Goal: Task Accomplishment & Management: Manage account settings

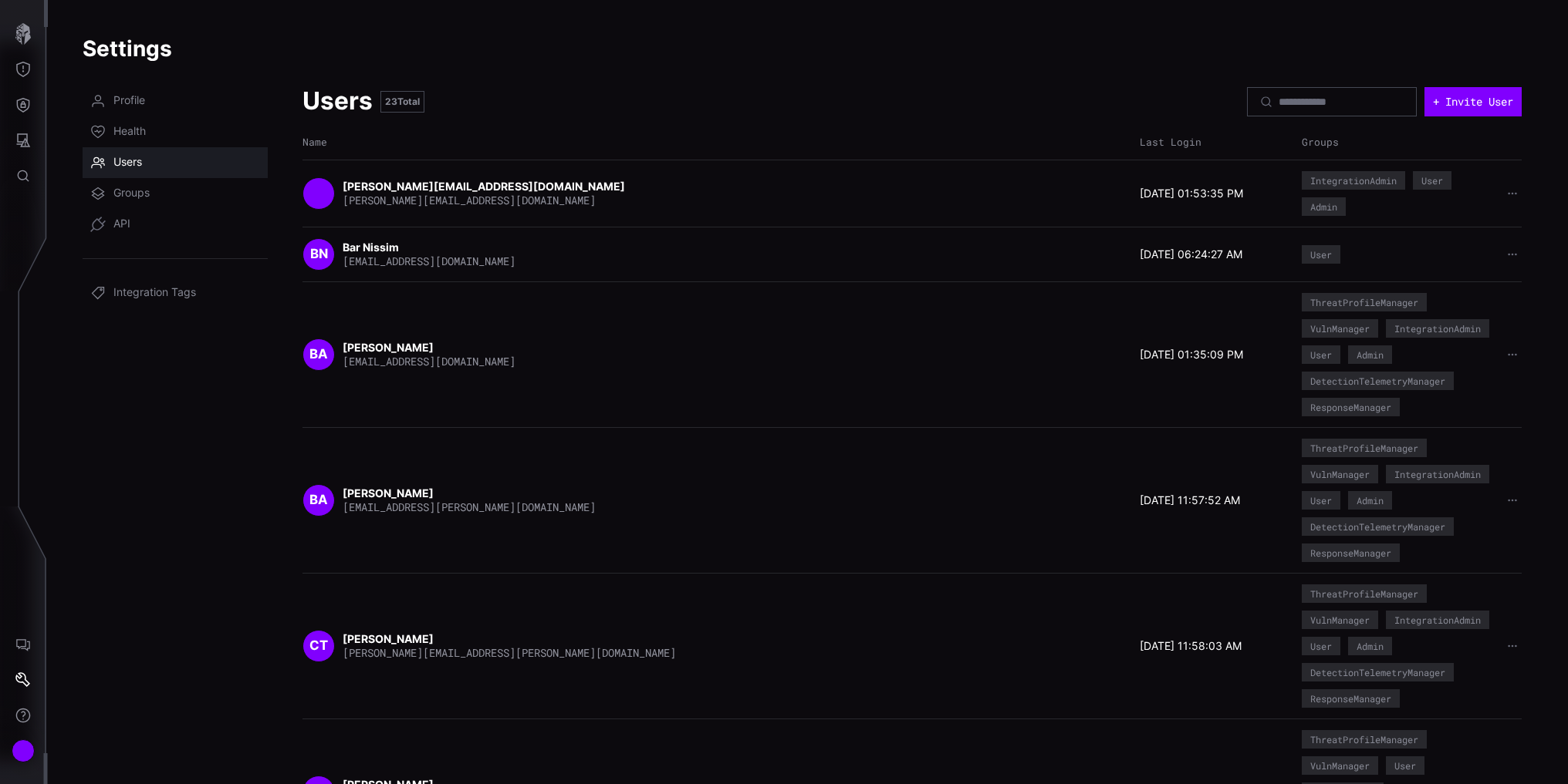
click at [1428, 739] on div "ThreatProfileManager VulnManager User AssetManager DetectionTelemetryManager Re…" at bounding box center [1398, 792] width 193 height 124
click at [520, 733] on div "DA [PERSON_NAME] [PERSON_NAME][EMAIL_ADDRESS][DOMAIN_NAME] [DATE] 11:16:45 AM T…" at bounding box center [912, 792] width 1219 height 124
click at [28, 744] on div "Account" at bounding box center [23, 750] width 23 height 23
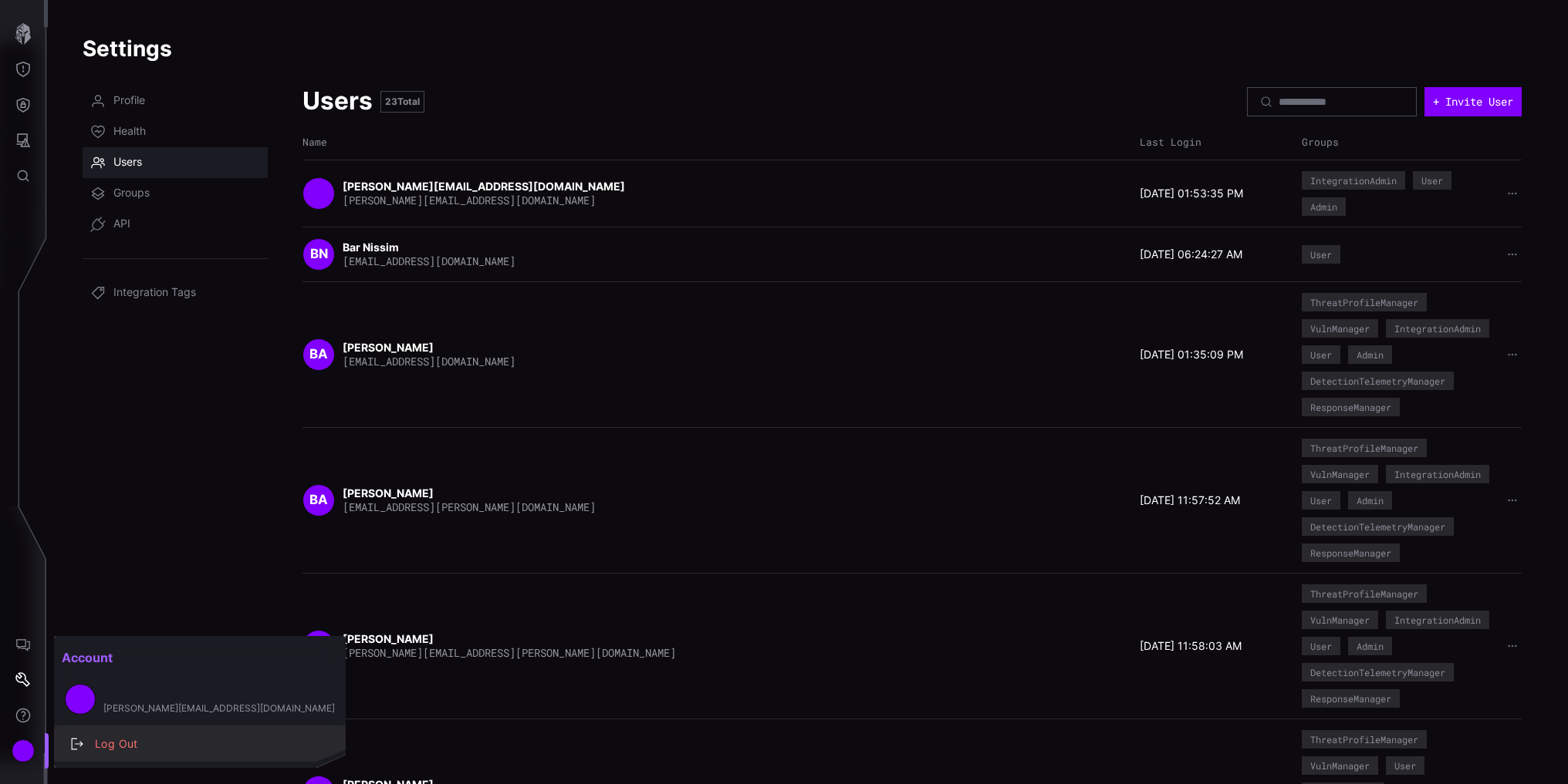
click at [112, 735] on div "Log Out" at bounding box center [208, 743] width 241 height 19
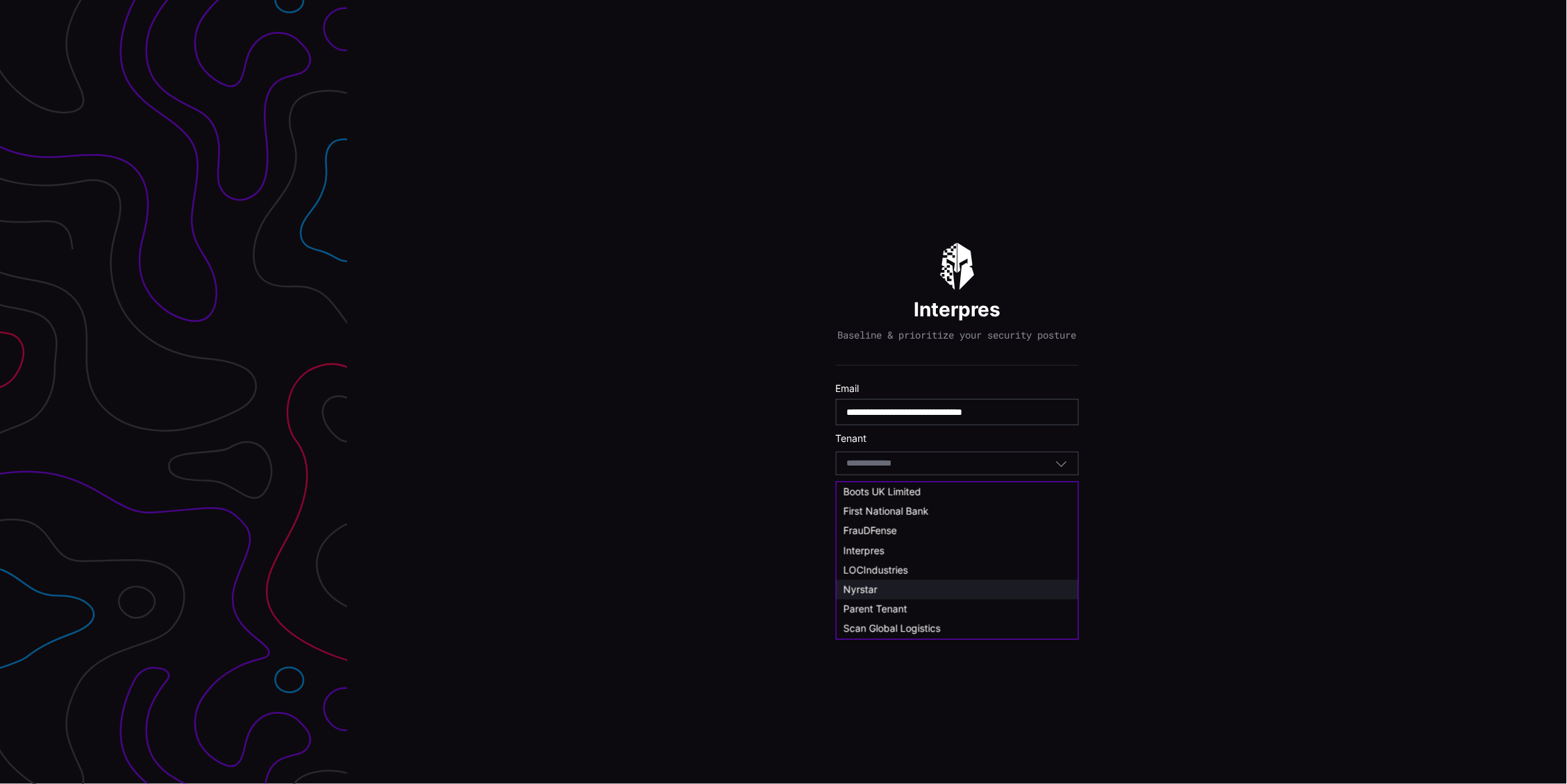
click at [857, 585] on span "Nyrstar" at bounding box center [861, 589] width 34 height 12
